Goal: Information Seeking & Learning: Learn about a topic

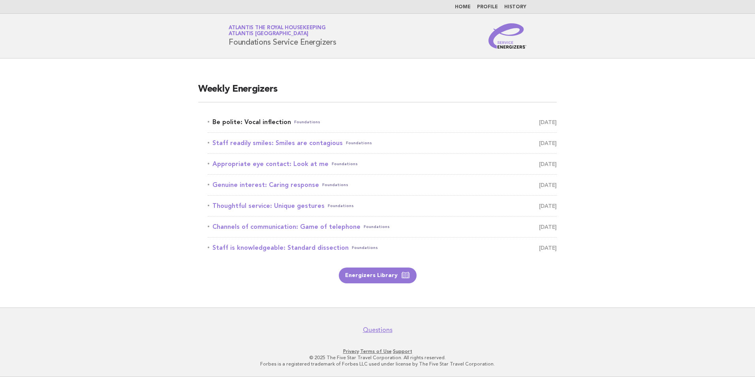
click at [243, 122] on link "Be polite: Vocal inflection Foundations [DATE]" at bounding box center [382, 122] width 349 height 11
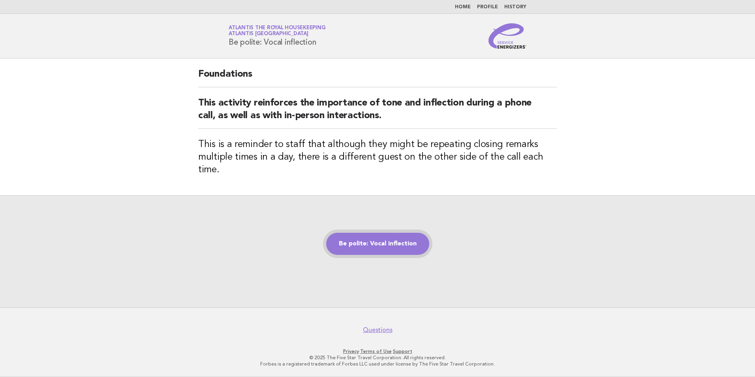
click at [359, 239] on link "Be polite: Vocal inflection" at bounding box center [377, 244] width 103 height 22
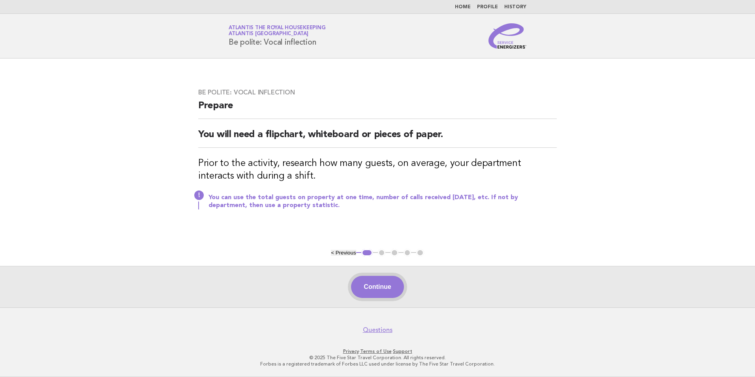
click at [393, 286] on button "Continue" at bounding box center [377, 287] width 53 height 22
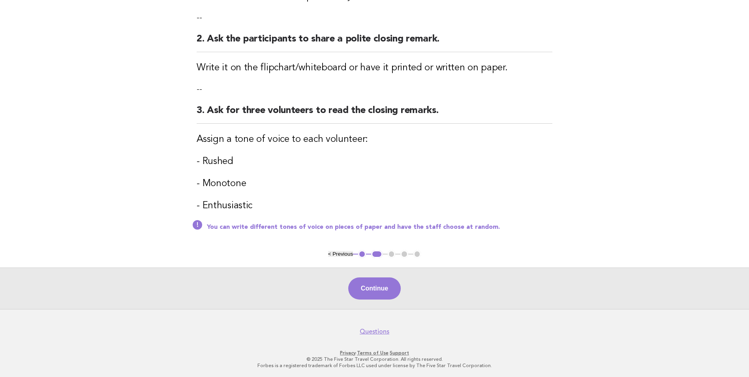
scroll to position [186, 0]
click at [398, 298] on div "Continue" at bounding box center [374, 286] width 749 height 41
click at [380, 280] on button "Continue" at bounding box center [374, 287] width 53 height 22
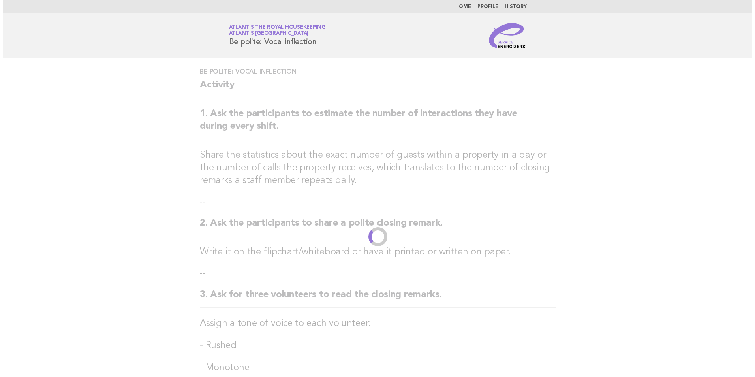
scroll to position [0, 0]
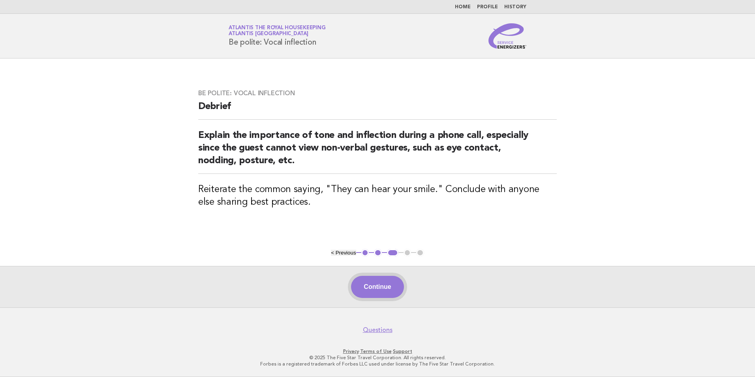
click at [393, 285] on button "Continue" at bounding box center [377, 287] width 53 height 22
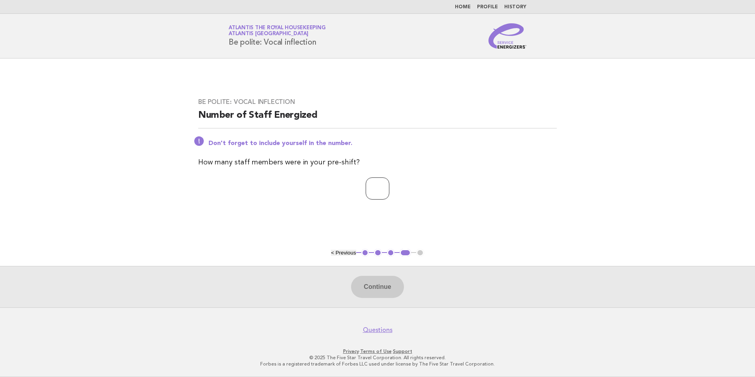
click at [386, 189] on input "number" at bounding box center [378, 188] width 24 height 22
type input "**"
click at [375, 280] on button "Continue" at bounding box center [377, 287] width 53 height 22
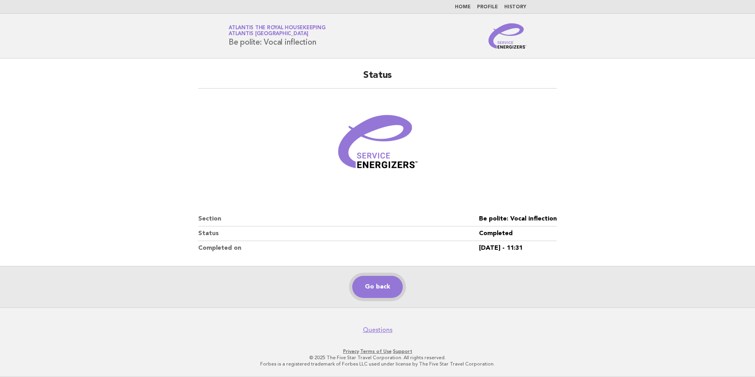
click at [387, 283] on link "Go back" at bounding box center [377, 287] width 51 height 22
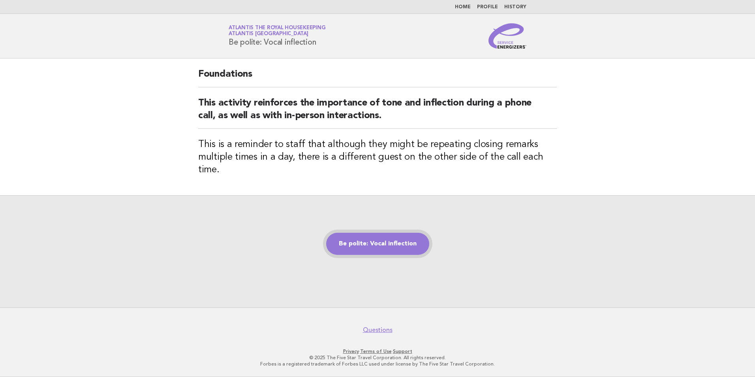
click at [370, 245] on link "Be polite: Vocal inflection" at bounding box center [377, 244] width 103 height 22
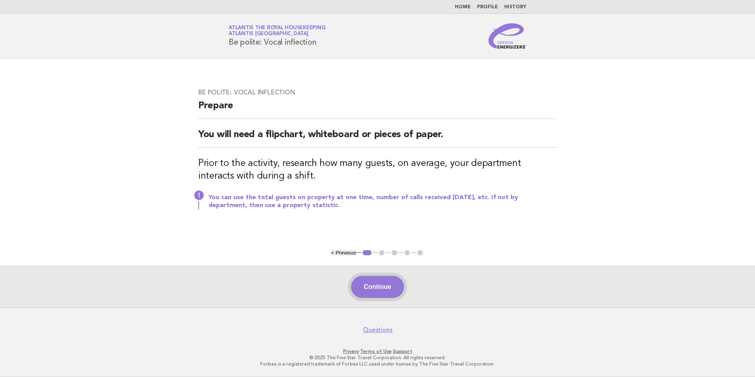
click at [371, 285] on button "Continue" at bounding box center [377, 287] width 53 height 22
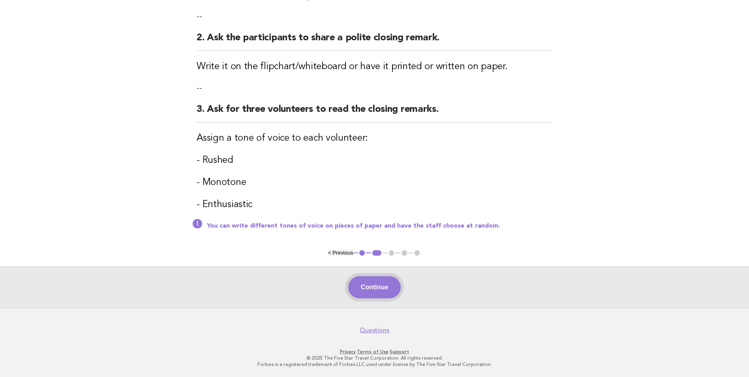
click at [374, 283] on button "Continue" at bounding box center [374, 287] width 53 height 22
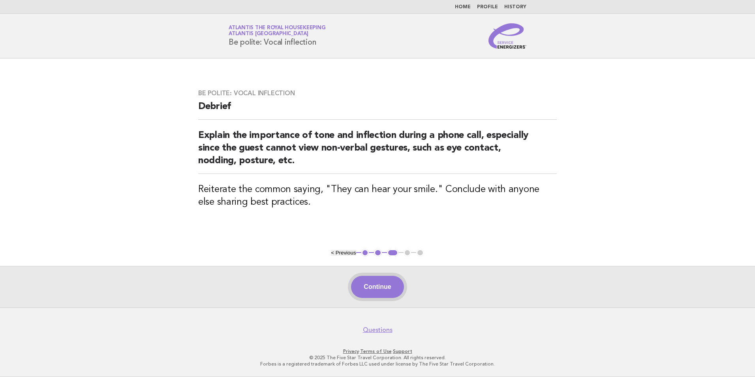
click at [381, 282] on button "Continue" at bounding box center [377, 287] width 53 height 22
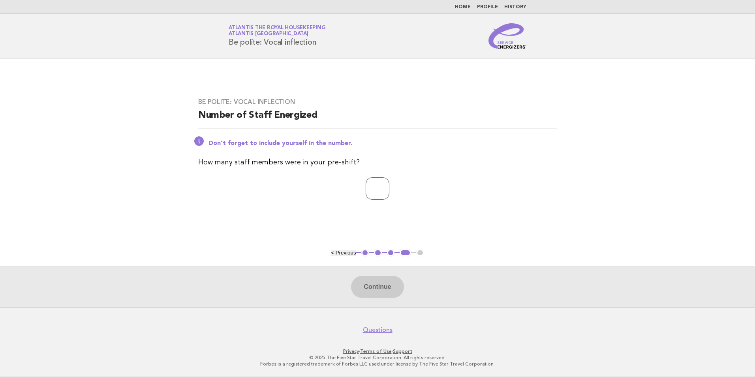
click at [381, 186] on input "number" at bounding box center [378, 188] width 24 height 22
type input "**"
click at [372, 286] on button "Continue" at bounding box center [377, 287] width 53 height 22
